Goal: Task Accomplishment & Management: Complete application form

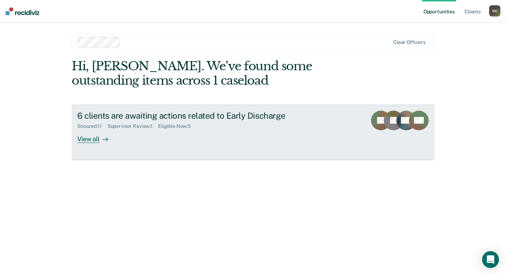
click at [90, 114] on div "6 clients are awaiting actions related to Early Discharge" at bounding box center [200, 116] width 247 height 10
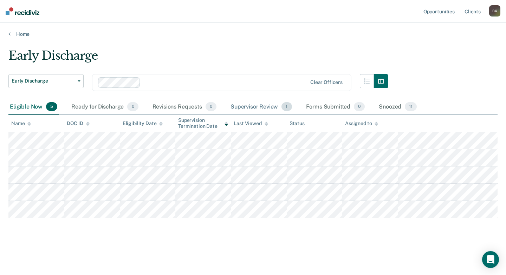
click at [266, 112] on div "Supervisor Review 1" at bounding box center [261, 106] width 64 height 15
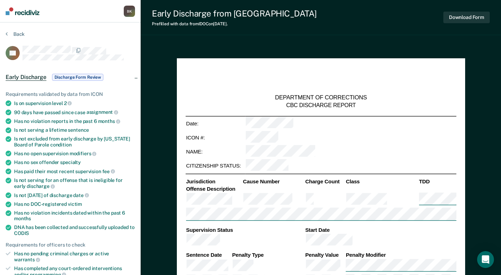
type textarea "x"
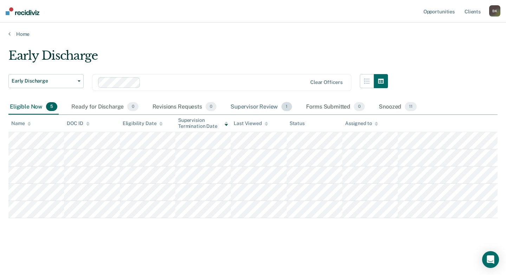
click at [248, 106] on div "Supervisor Review 1" at bounding box center [261, 106] width 64 height 15
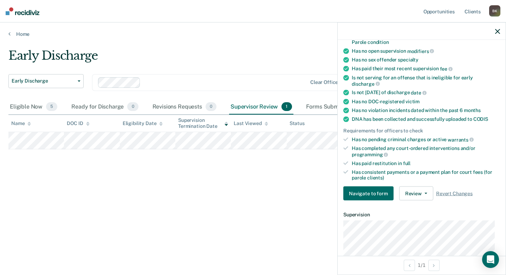
scroll to position [211, 0]
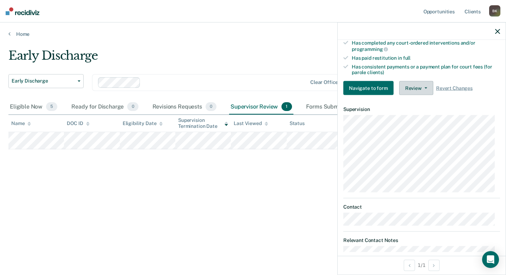
click at [414, 92] on button "Review" at bounding box center [416, 88] width 34 height 14
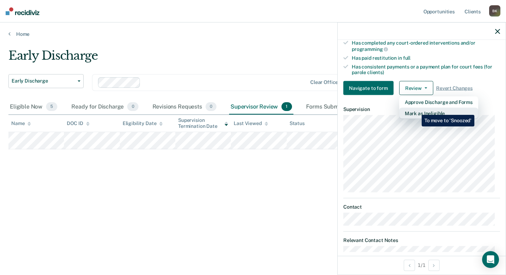
click at [416, 110] on button "Mark as Ineligible" at bounding box center [438, 113] width 79 height 11
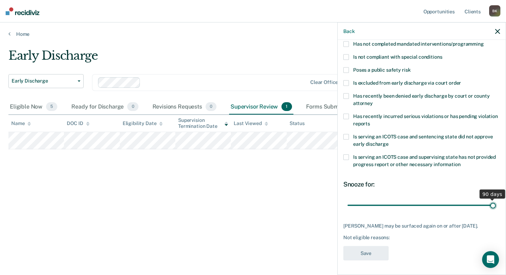
drag, startPoint x: 394, startPoint y: 200, endPoint x: 499, endPoint y: 196, distance: 104.8
type input "90"
click at [496, 199] on input "range" at bounding box center [421, 205] width 148 height 12
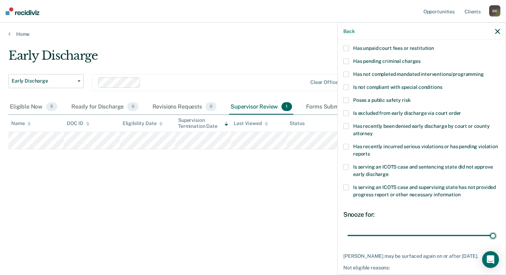
scroll to position [13, 0]
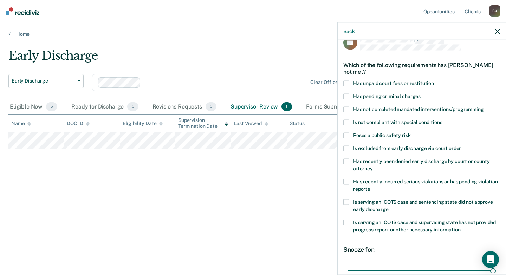
click at [349, 109] on label "Has not completed mandated interventions/programming" at bounding box center [421, 110] width 157 height 7
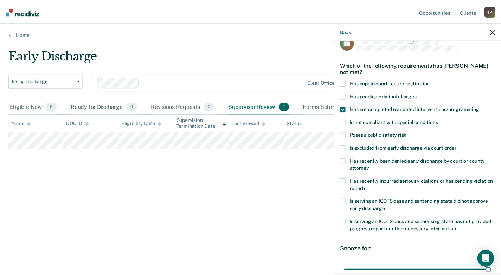
scroll to position [83, 0]
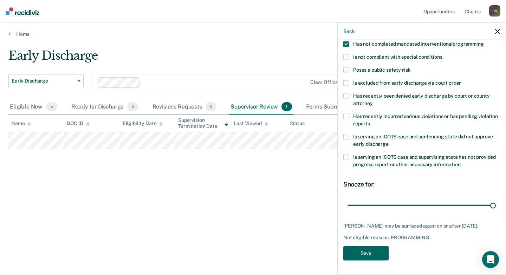
click at [379, 249] on button "Save" at bounding box center [365, 253] width 45 height 14
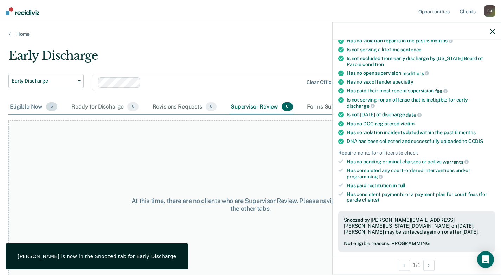
click at [25, 106] on div "Eligible Now 5" at bounding box center [33, 106] width 50 height 15
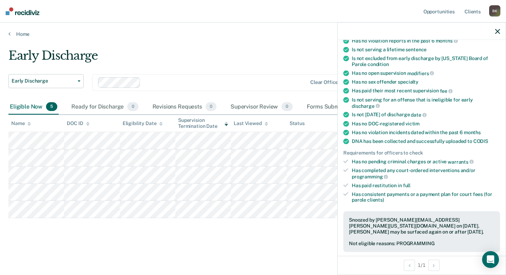
click at [497, 30] on icon "button" at bounding box center [497, 31] width 5 height 5
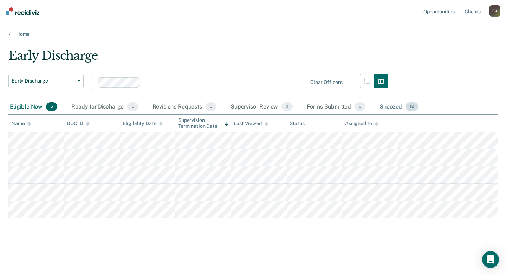
click at [380, 108] on div "Snoozed 12" at bounding box center [398, 106] width 41 height 15
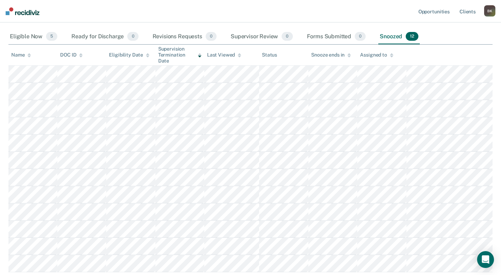
scroll to position [105, 0]
